Goal: Check status

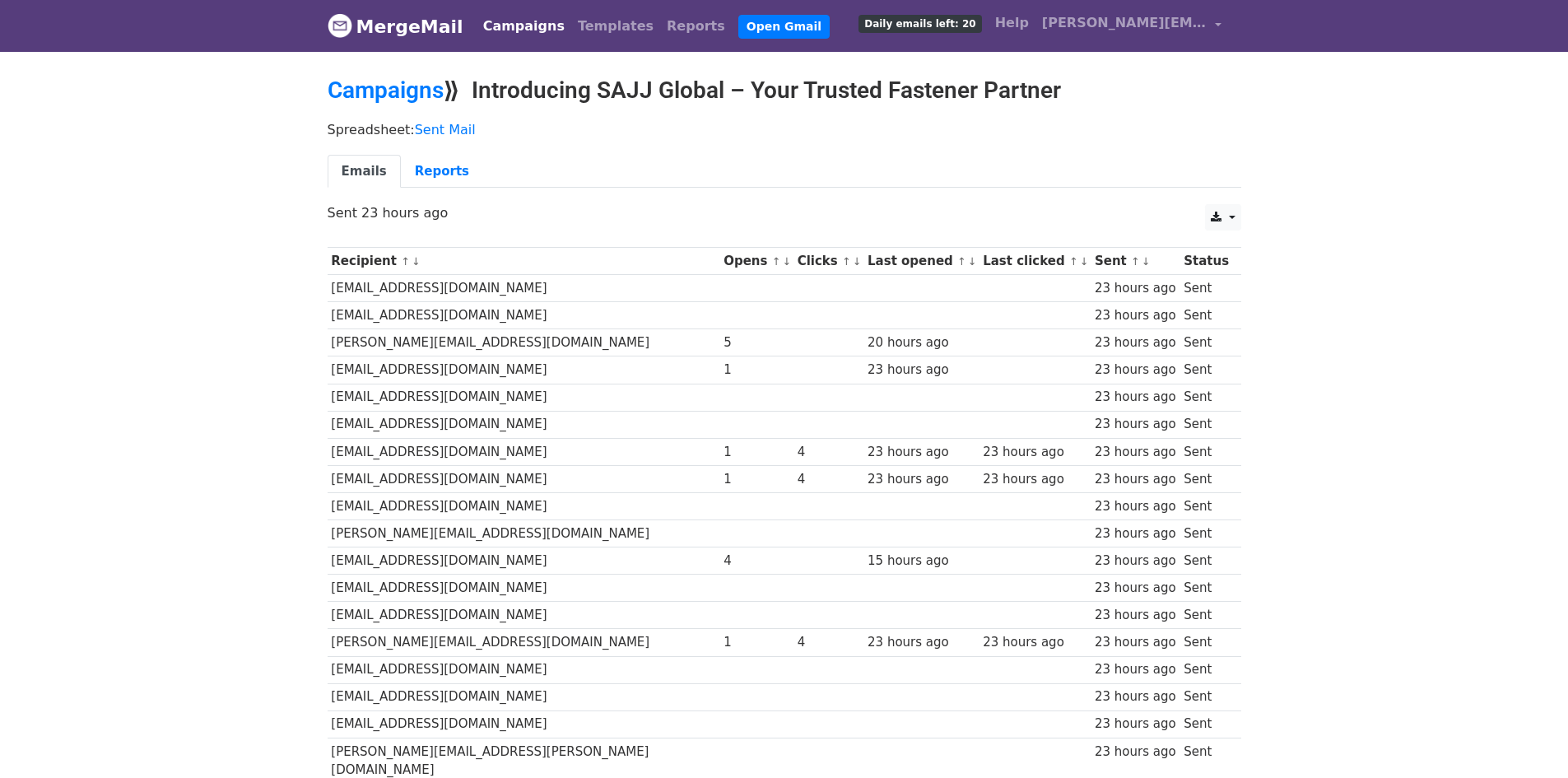
click at [429, 30] on link "MergeMail" at bounding box center [396, 26] width 136 height 34
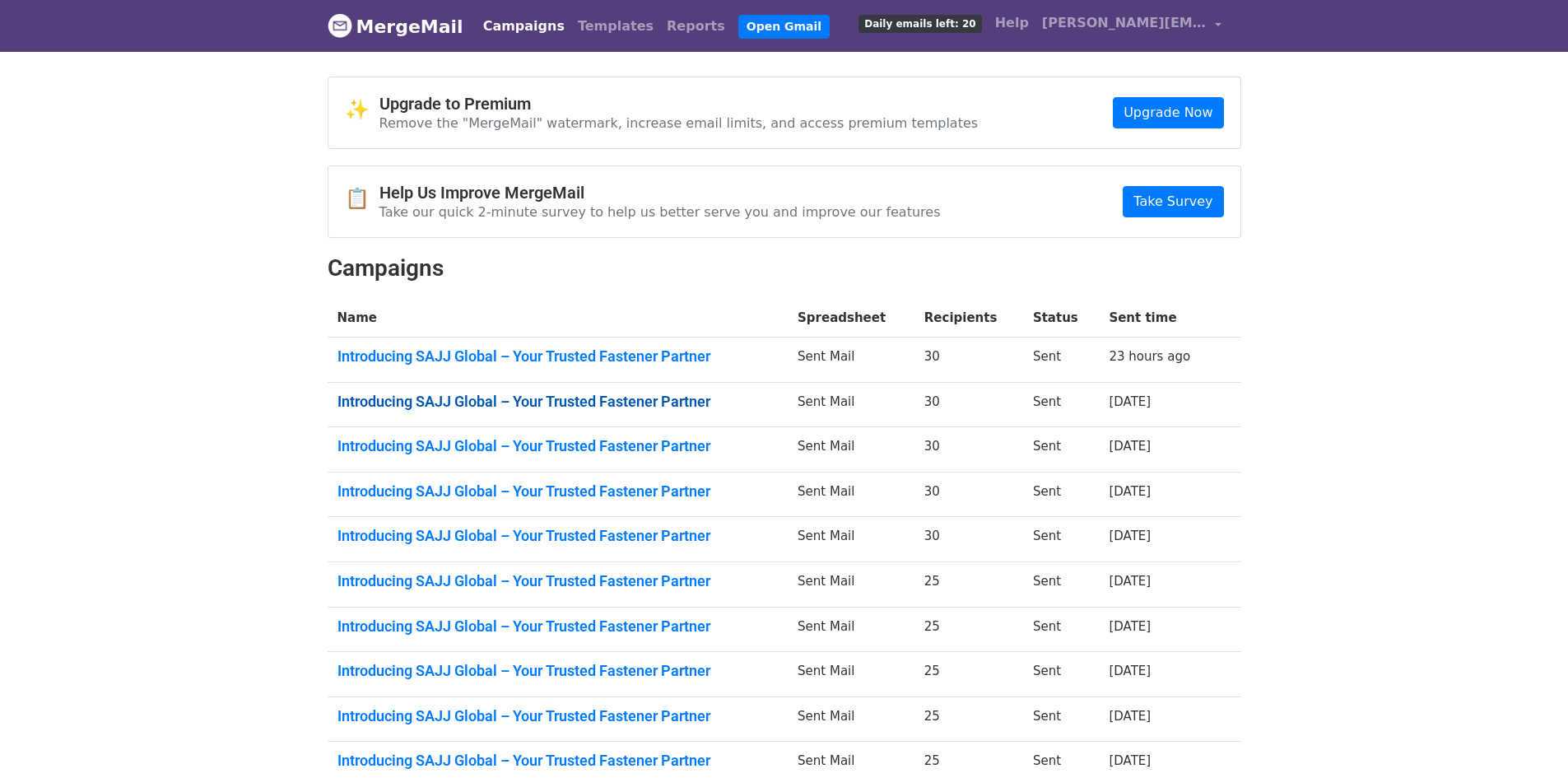
click at [429, 400] on link "Introducing SAJJ Global – Your Trusted Fastener Partner" at bounding box center [558, 401] width 441 height 18
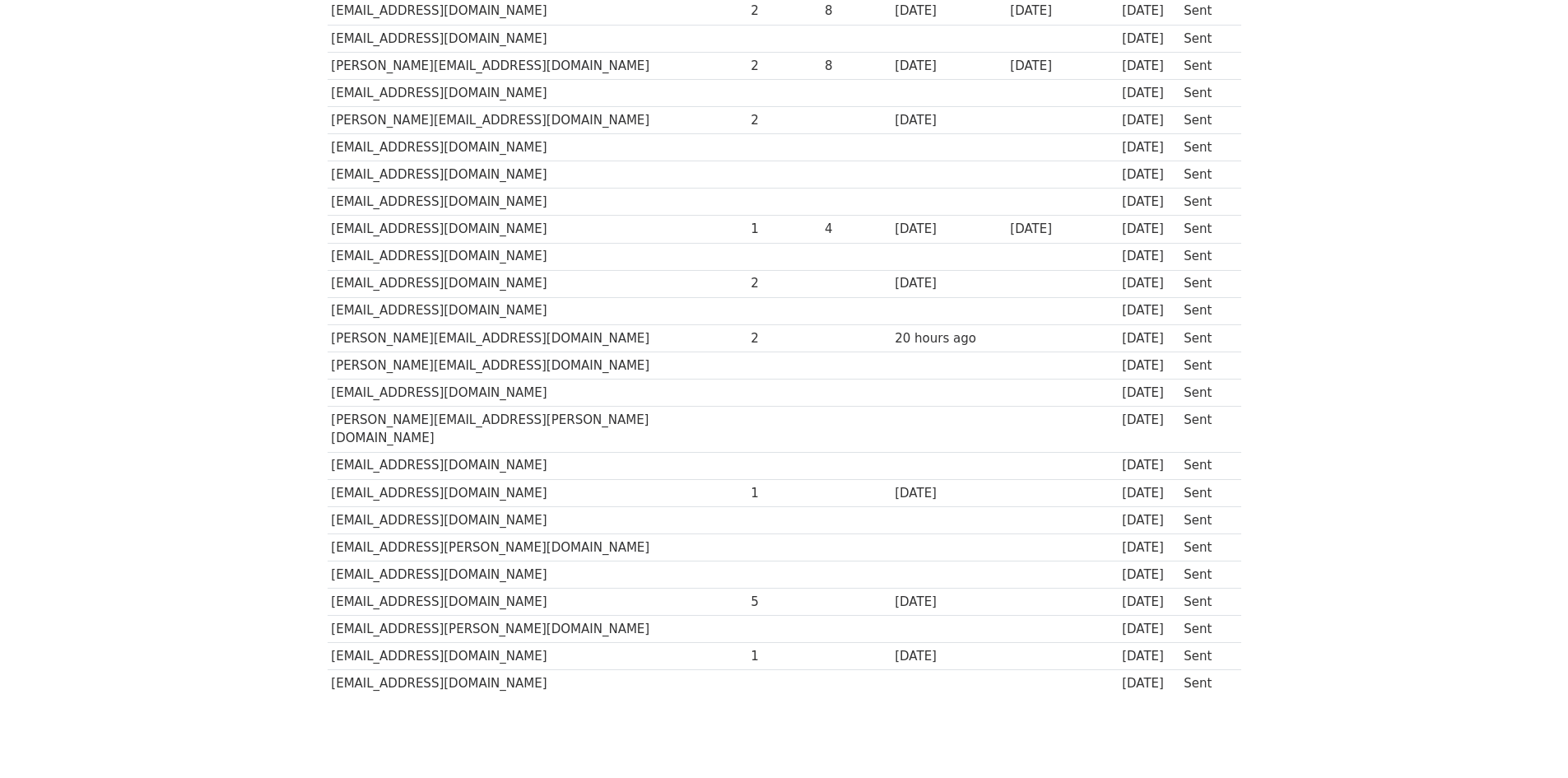
scroll to position [461, 0]
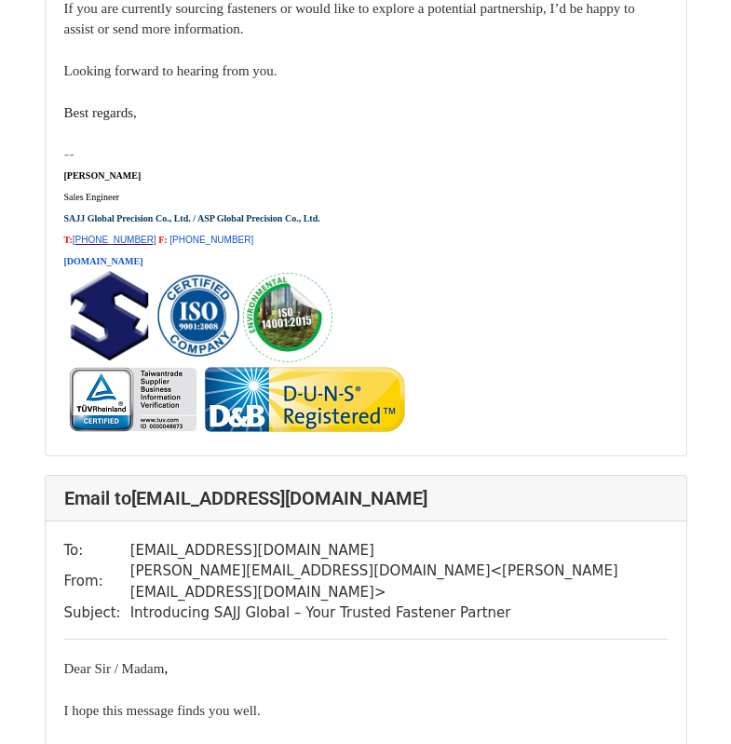
scroll to position [21422, 0]
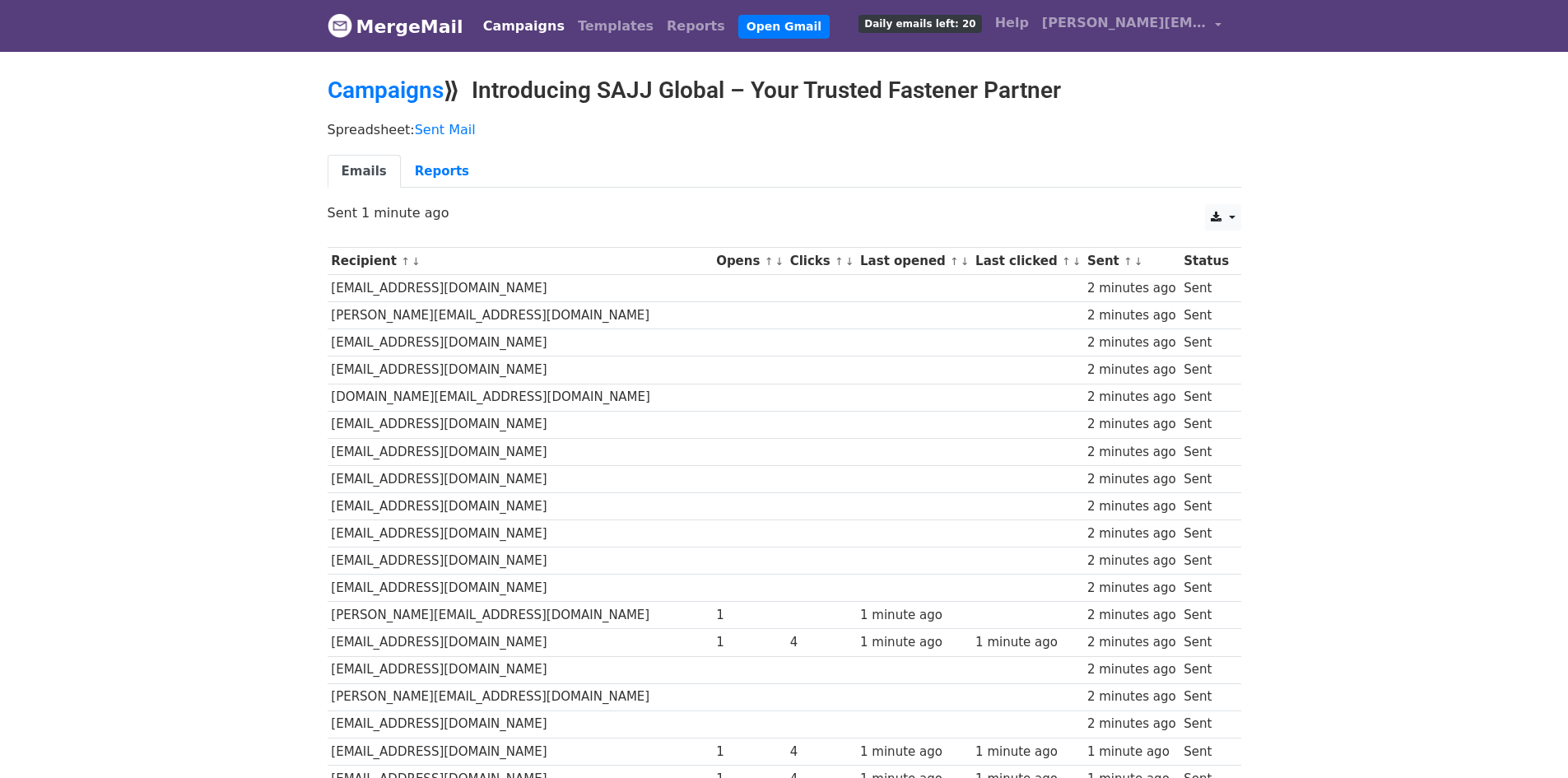
click at [1087, 525] on div "2 minutes ago" at bounding box center [1131, 533] width 89 height 19
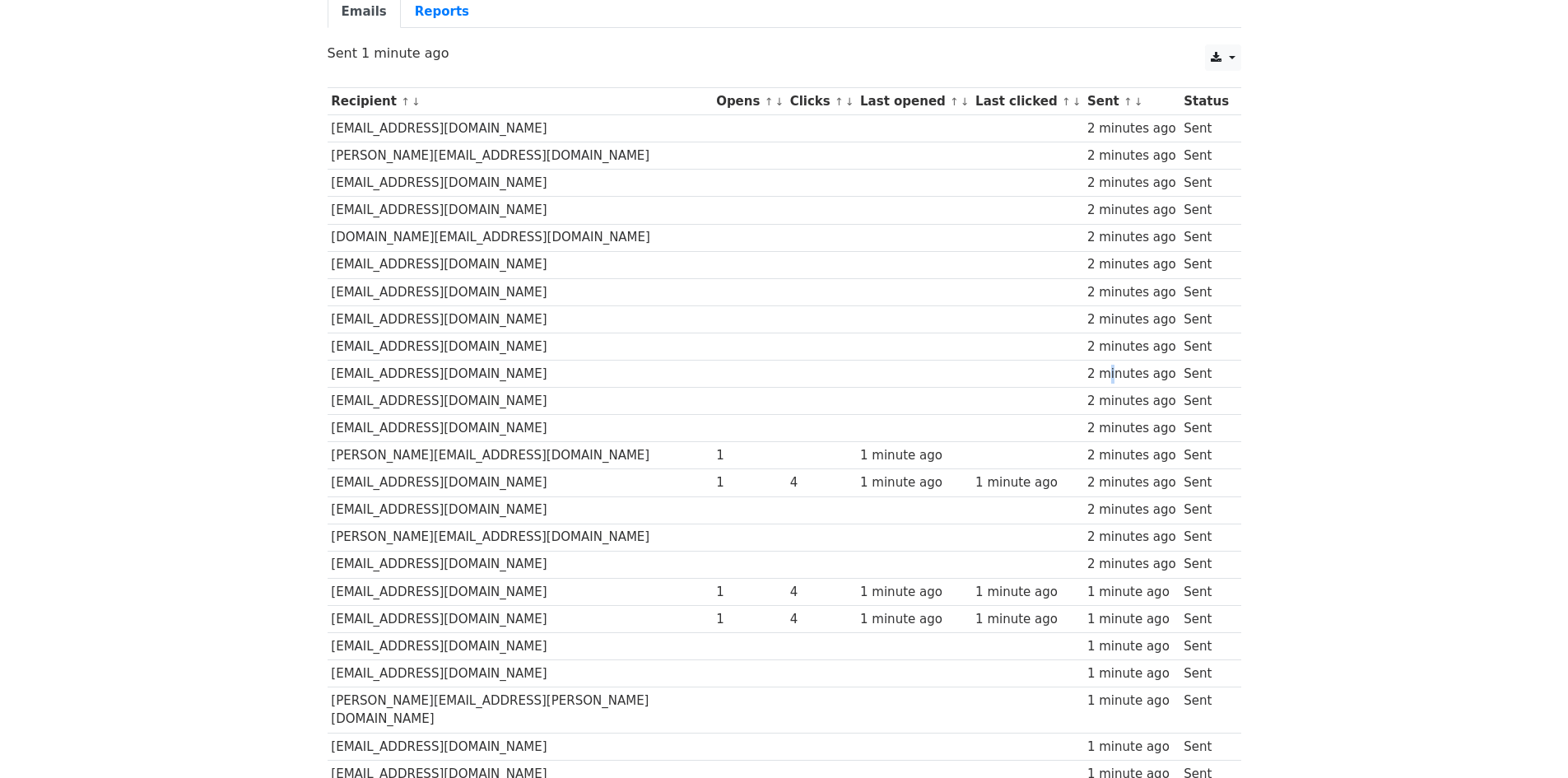
scroll to position [131, 0]
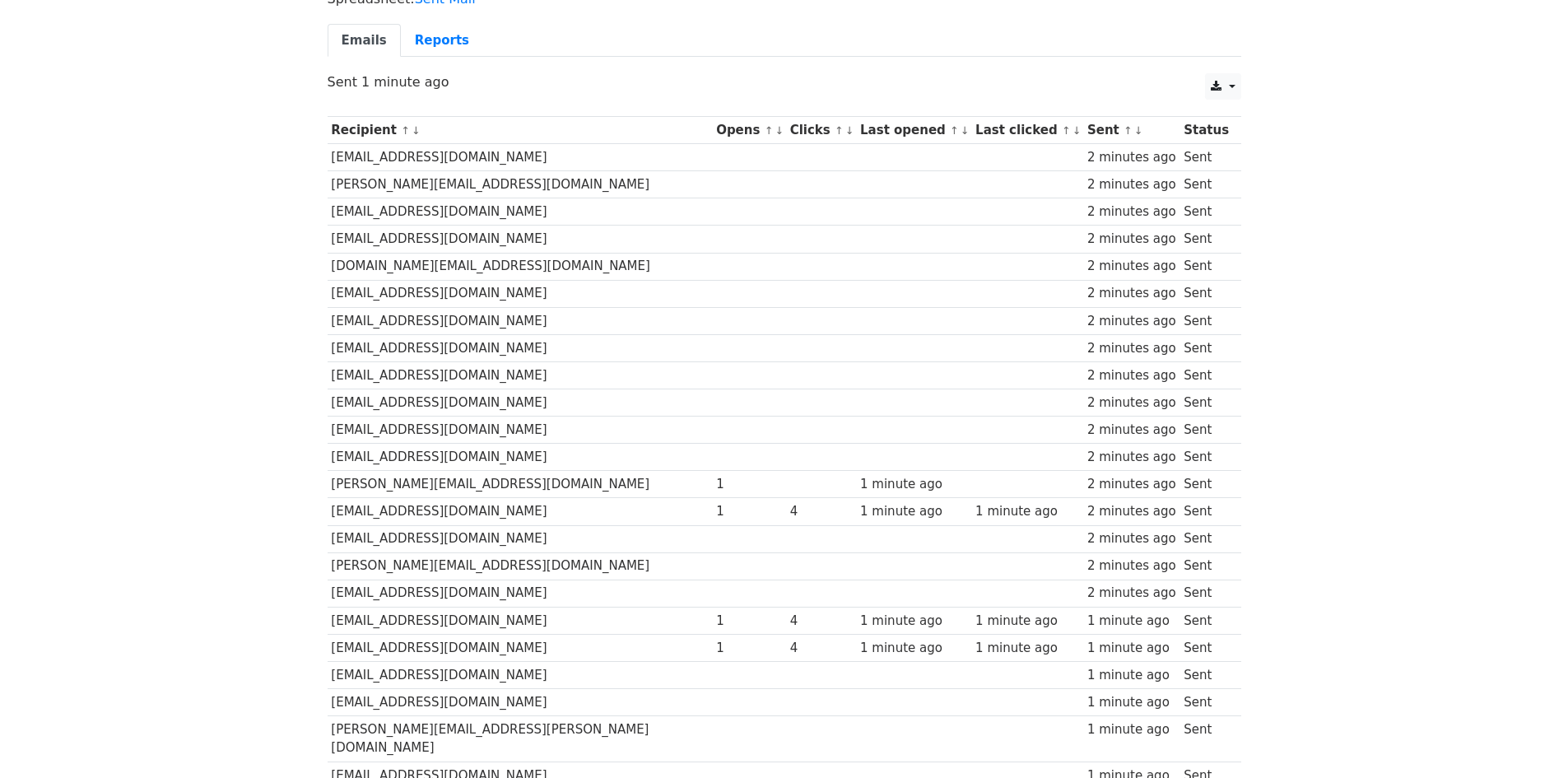
click at [1161, 471] on td "2 minutes ago" at bounding box center [1131, 484] width 96 height 27
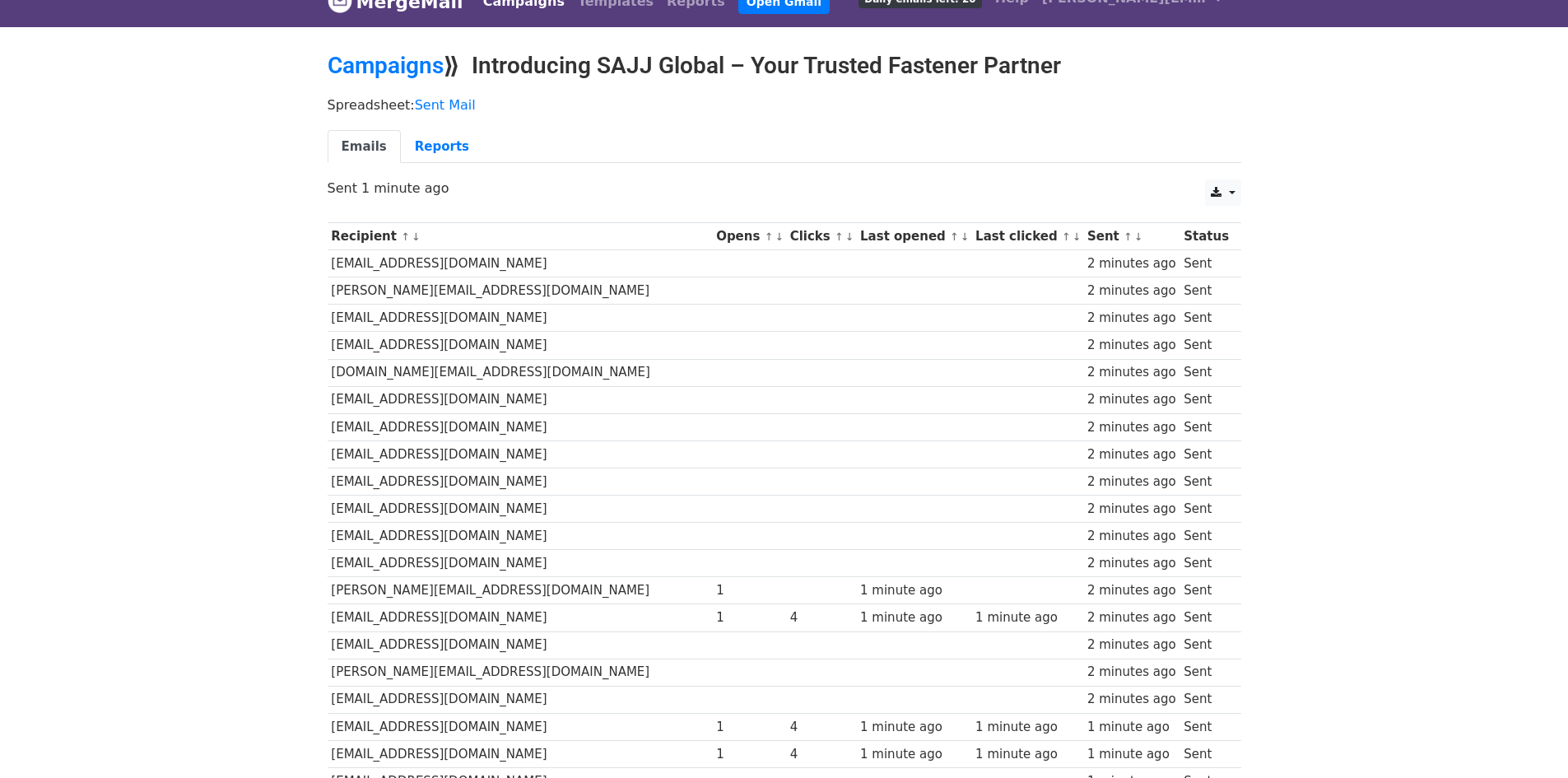
scroll to position [0, 0]
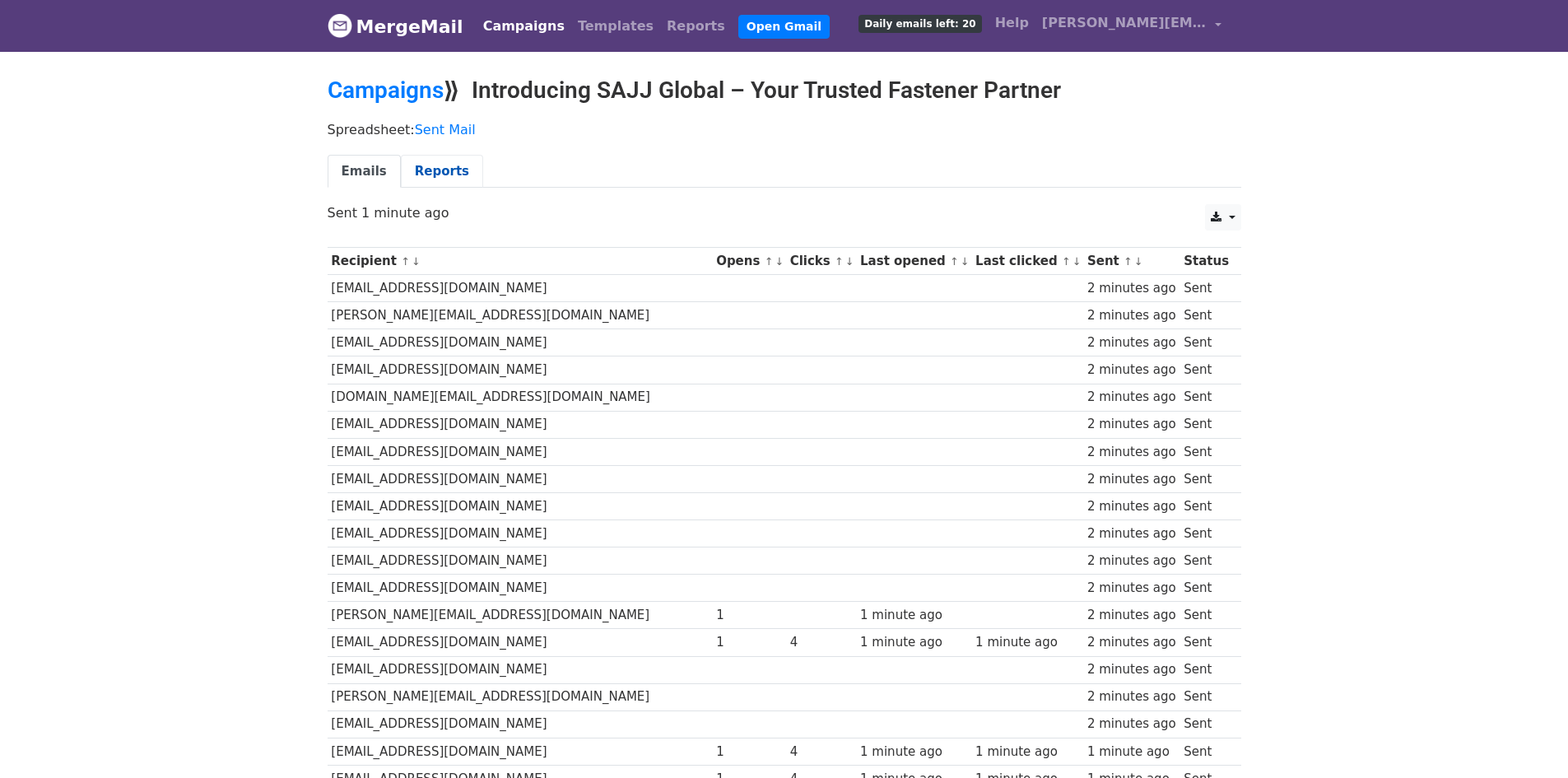
click at [411, 171] on link "Reports" at bounding box center [442, 172] width 82 height 34
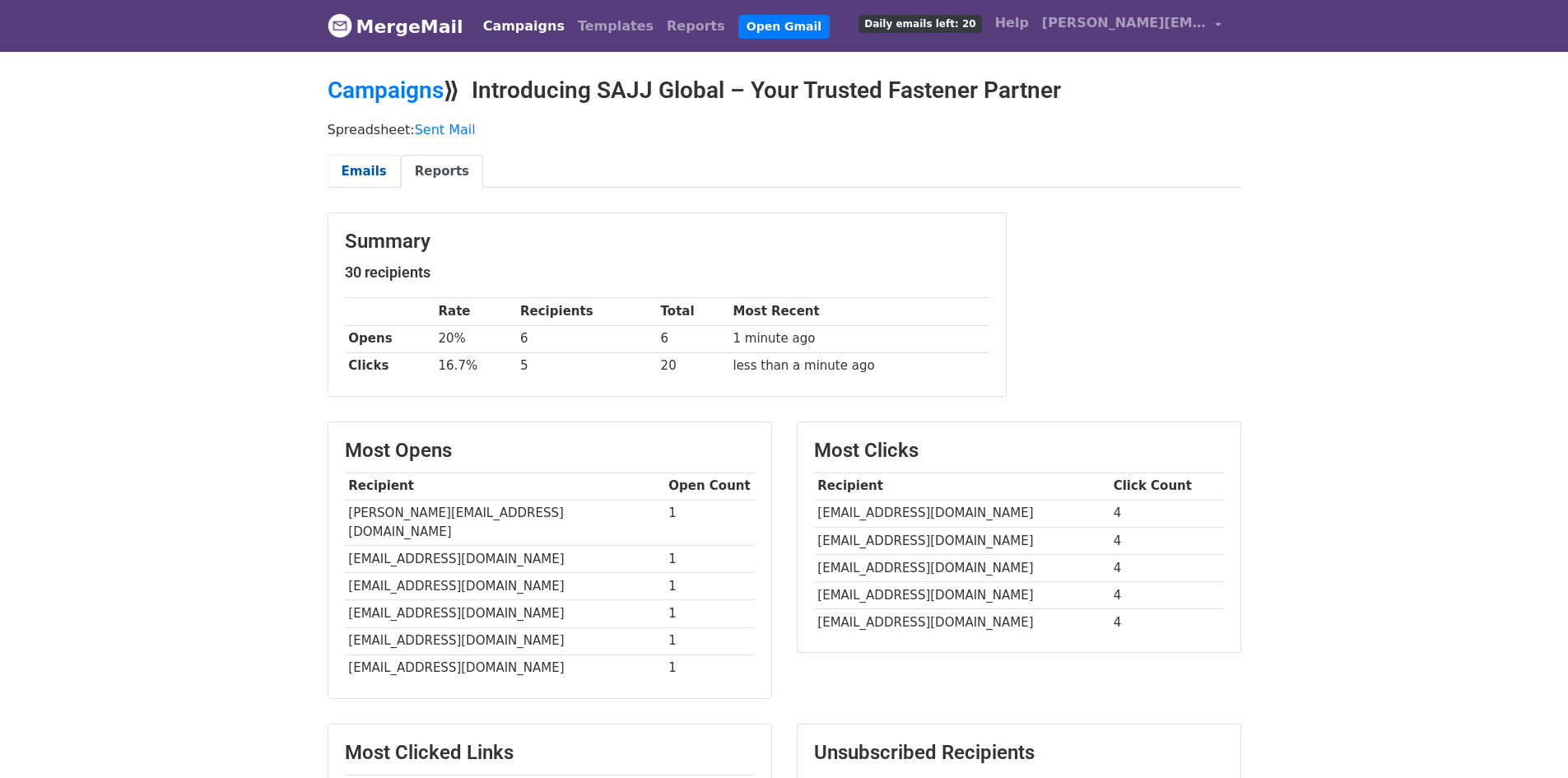
click at [355, 172] on link "Emails" at bounding box center [364, 172] width 73 height 34
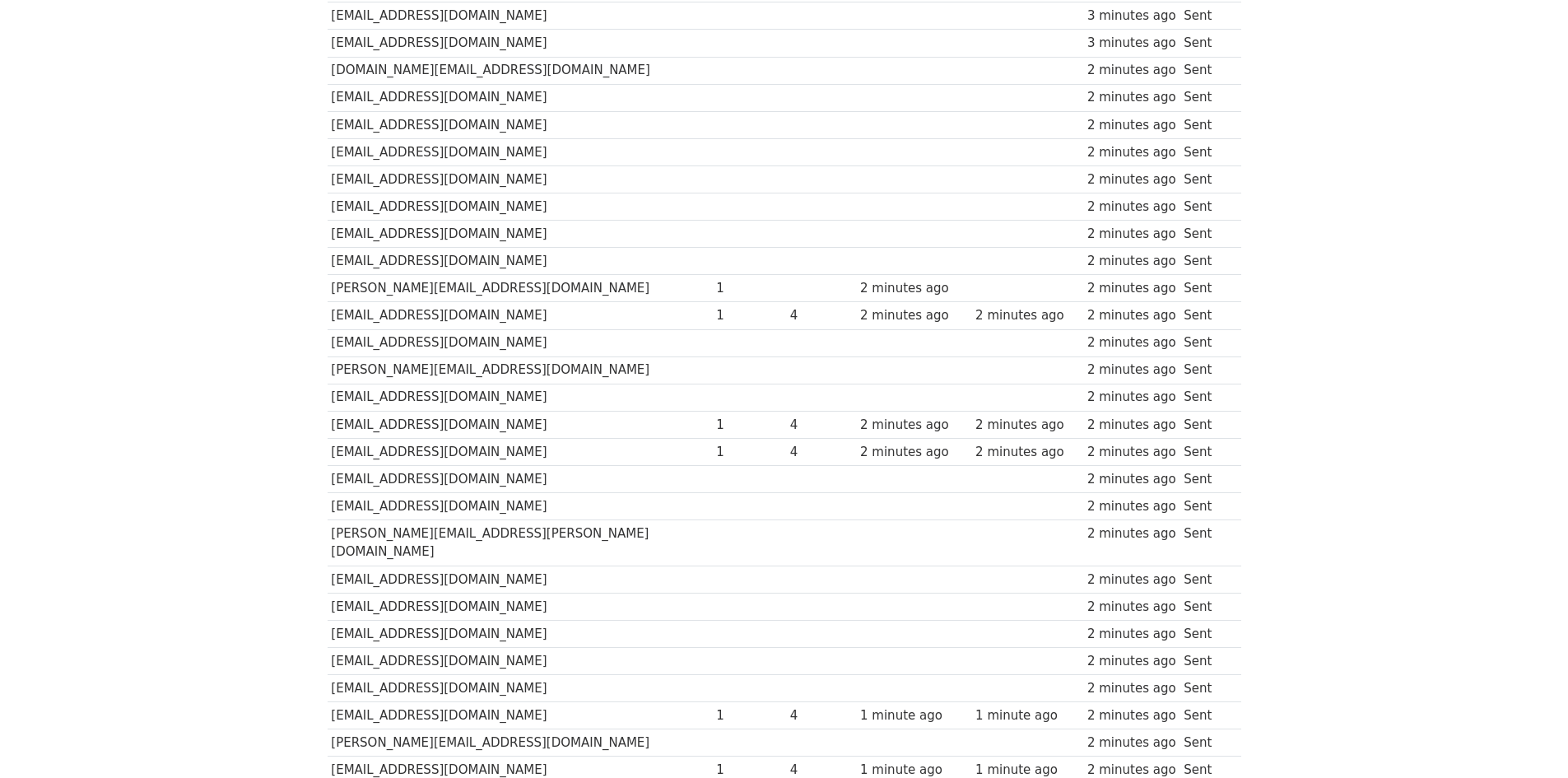
scroll to position [412, 0]
